Goal: Navigation & Orientation: Find specific page/section

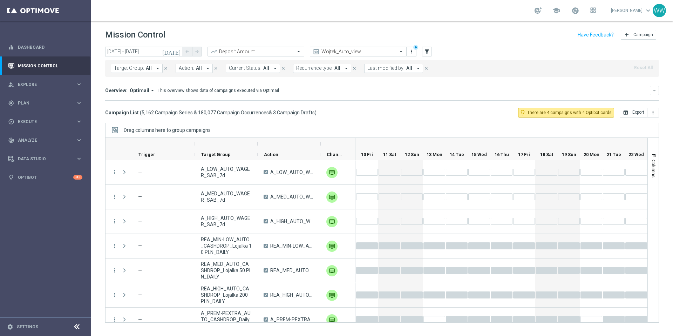
scroll to position [0, 696]
